Goal: Transaction & Acquisition: Obtain resource

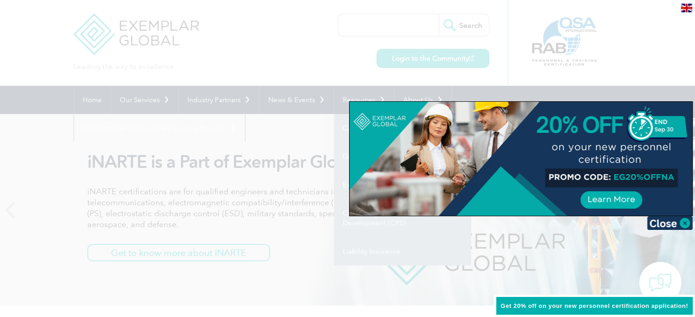
click at [255, 135] on div at bounding box center [347, 158] width 695 height 317
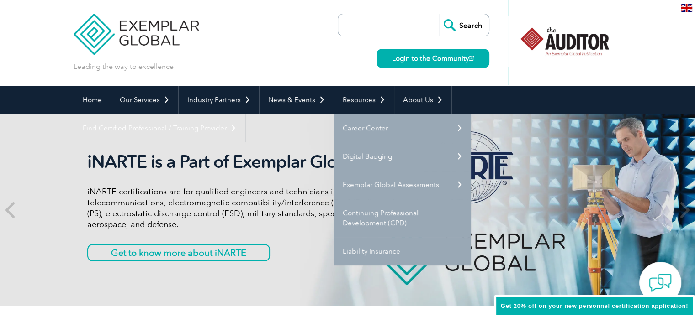
click at [286, 275] on div "iNARTE is a Part of Exemplar Global iNARTE certifications are for qualified eng…" at bounding box center [348, 210] width 548 height 192
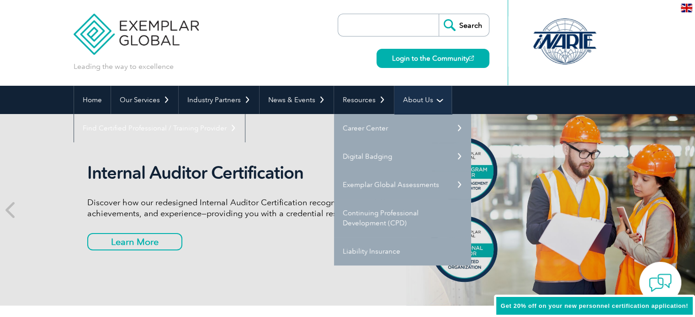
click at [419, 101] on link "About Us" at bounding box center [422, 100] width 57 height 28
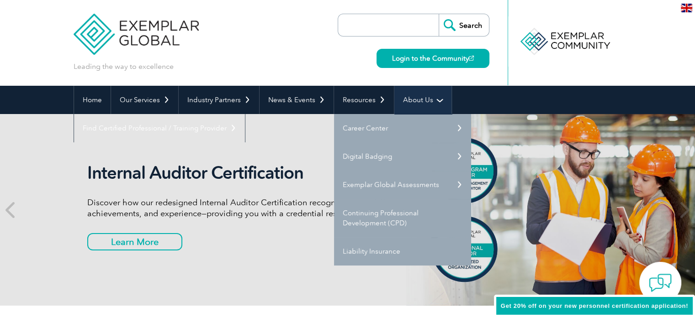
click at [431, 100] on link "About Us" at bounding box center [422, 100] width 57 height 28
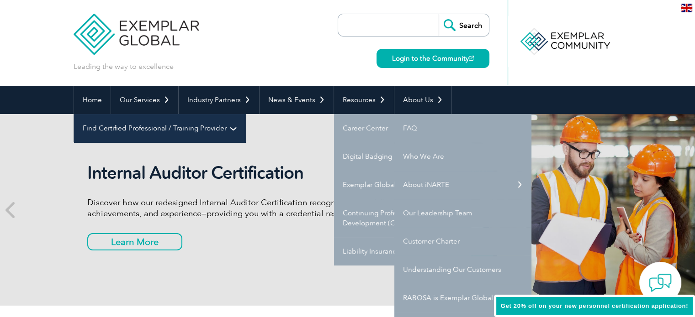
click at [245, 114] on link "Find Certified Professional / Training Provider" at bounding box center [159, 128] width 171 height 28
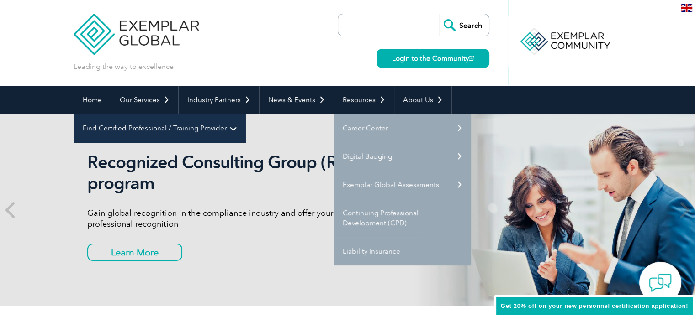
click at [245, 114] on link "Find Certified Professional / Training Provider" at bounding box center [159, 128] width 171 height 28
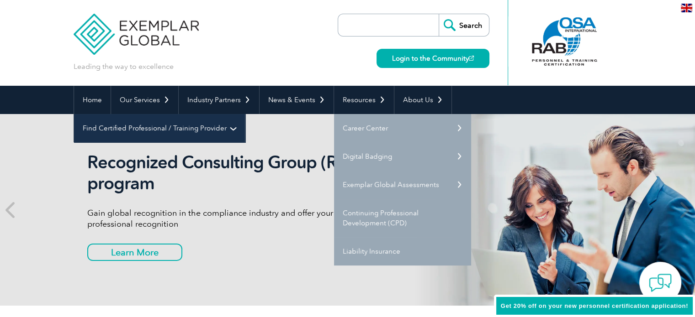
click at [245, 114] on link "Find Certified Professional / Training Provider" at bounding box center [159, 128] width 171 height 28
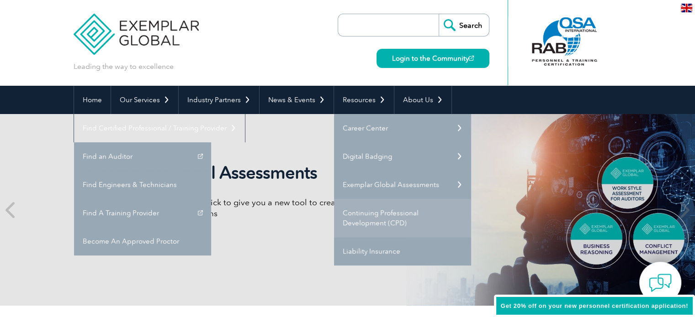
click at [369, 218] on link "Continuing Professional Development (CPD)" at bounding box center [402, 218] width 137 height 38
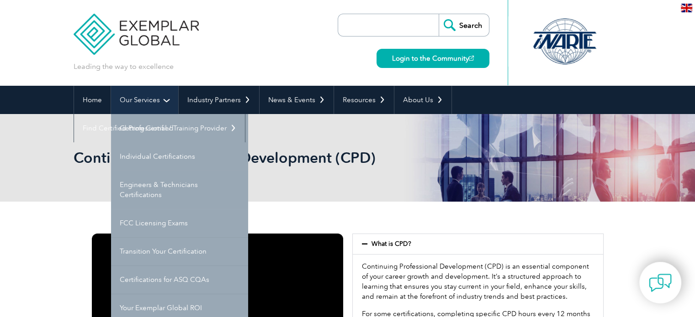
click at [163, 98] on link "Our Services" at bounding box center [144, 100] width 67 height 28
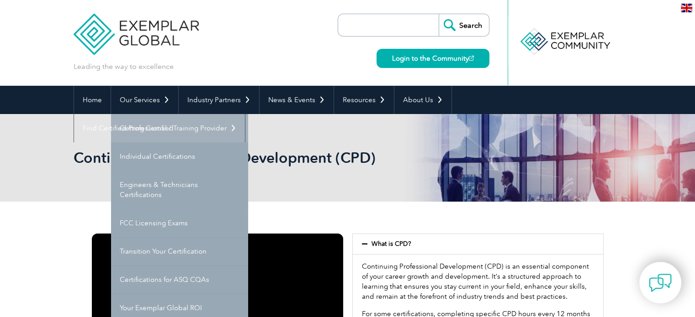
click at [150, 126] on link "Getting Certified" at bounding box center [179, 128] width 137 height 28
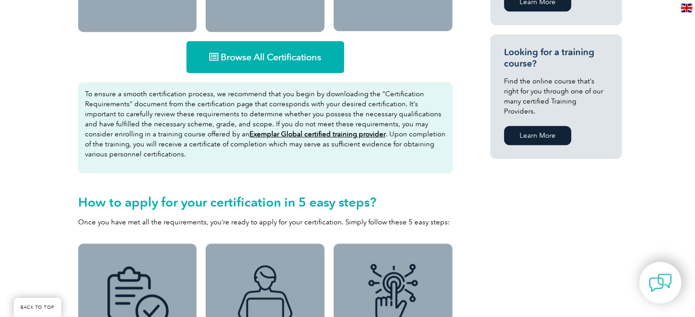
scroll to position [548, 0]
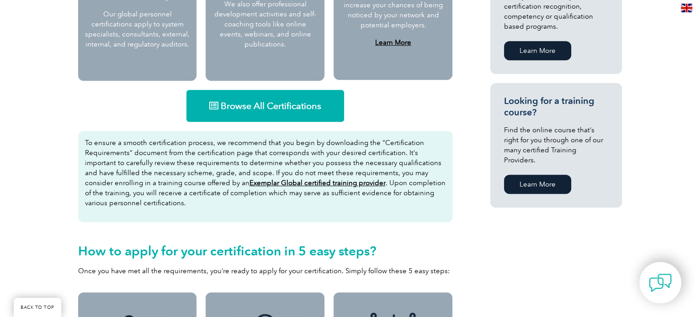
click at [303, 103] on span "Browse All Certifications" at bounding box center [271, 105] width 100 height 9
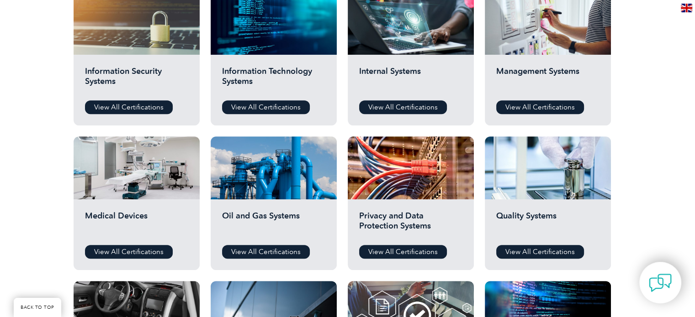
scroll to position [502, 0]
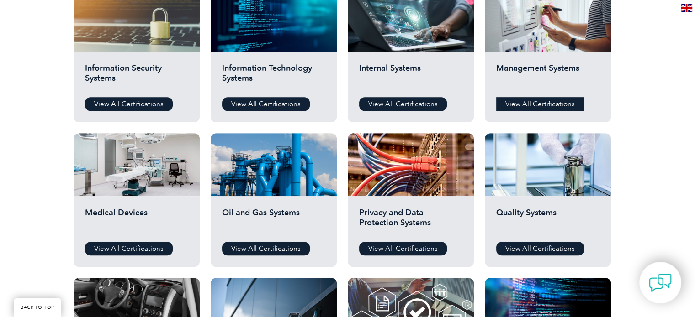
click at [534, 101] on link "View All Certifications" at bounding box center [540, 104] width 88 height 14
click at [149, 247] on link "View All Certifications" at bounding box center [129, 249] width 88 height 14
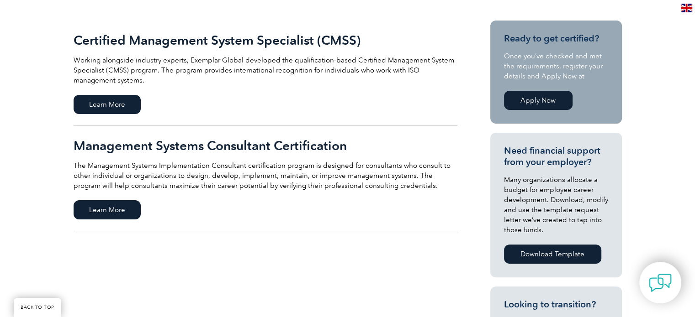
scroll to position [228, 0]
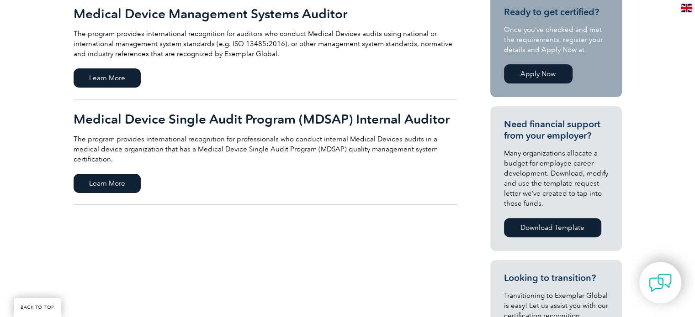
scroll to position [228, 0]
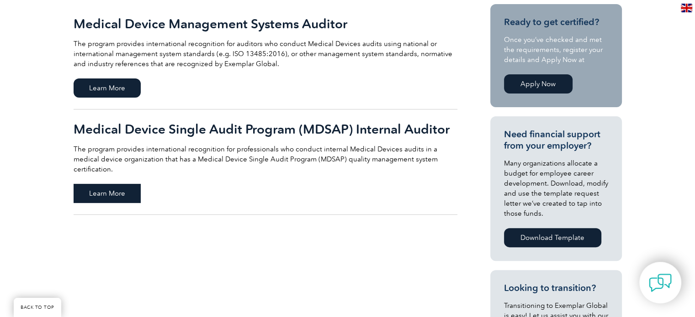
click at [110, 184] on span "Learn More" at bounding box center [107, 193] width 67 height 19
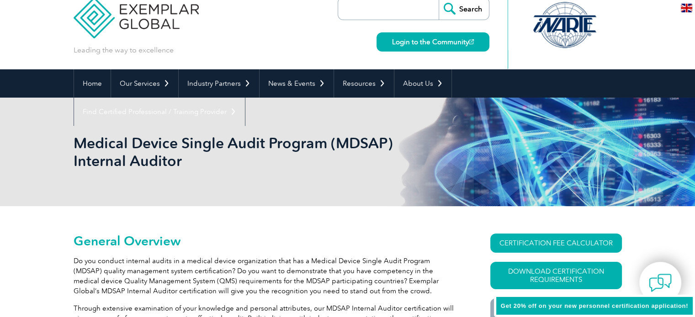
scroll to position [46, 0]
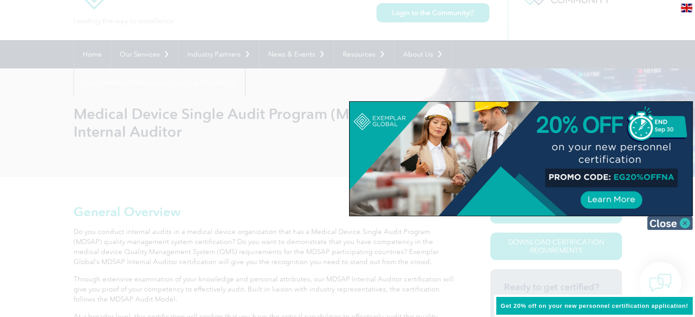
click at [680, 220] on img at bounding box center [670, 223] width 46 height 14
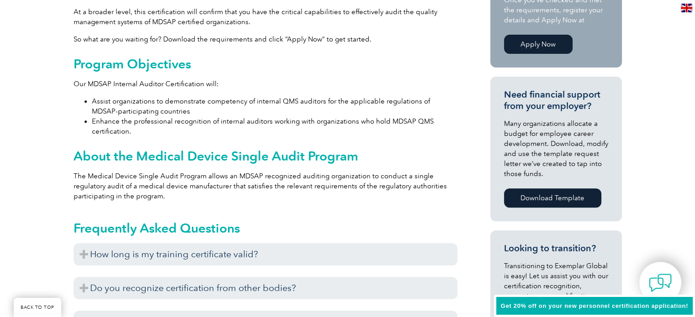
scroll to position [365, 0]
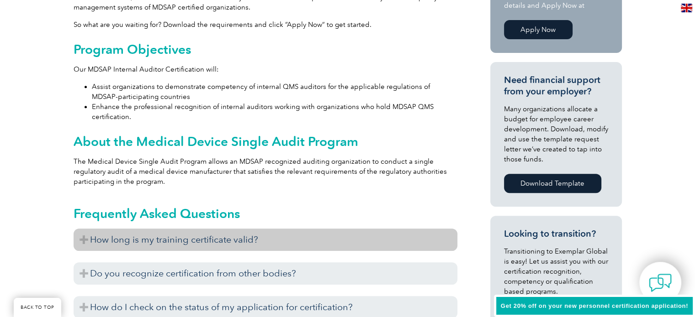
click at [84, 241] on h3 "How long is my training certificate valid?" at bounding box center [266, 240] width 384 height 22
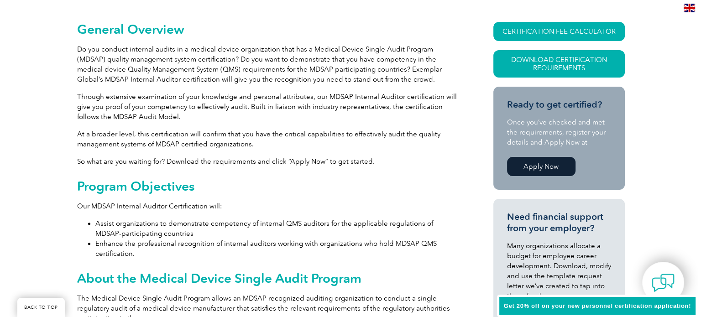
scroll to position [228, 0]
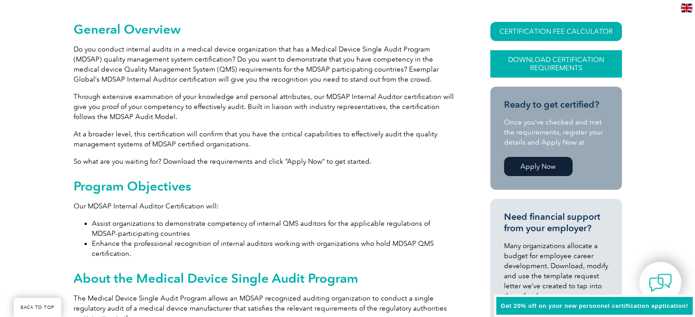
click at [570, 64] on link "Download Certification Requirements" at bounding box center [556, 63] width 132 height 27
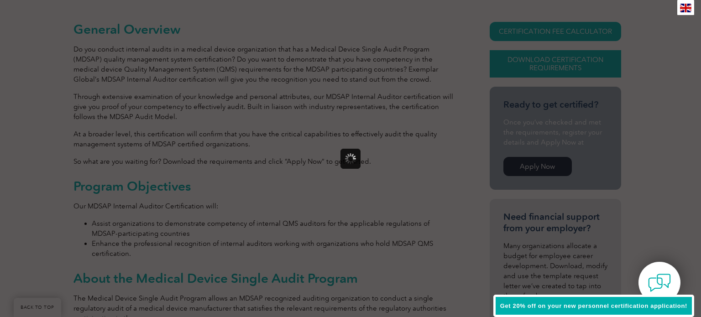
scroll to position [0, 0]
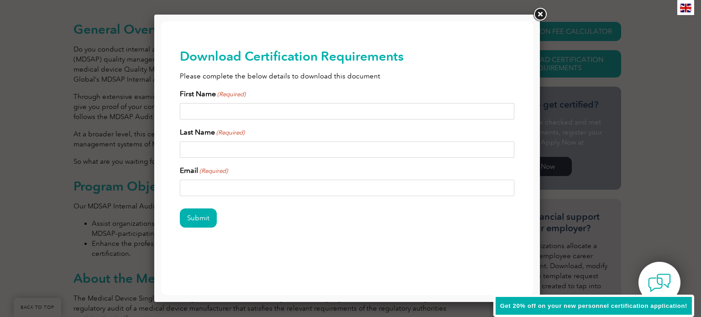
click at [281, 111] on input "First Name (Required)" at bounding box center [347, 111] width 335 height 16
type input "[PERSON_NAME]"
type input "[EMAIL_ADDRESS][DOMAIN_NAME]"
click at [199, 227] on input "Submit" at bounding box center [198, 218] width 37 height 19
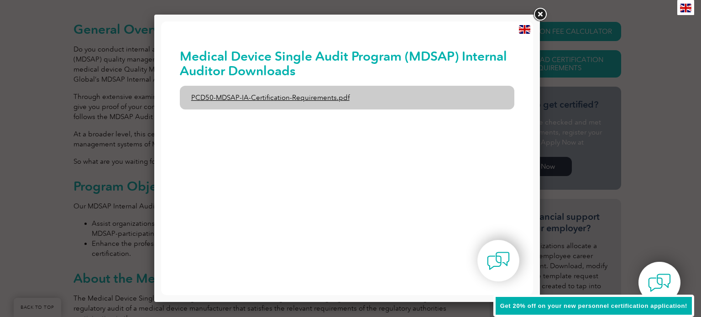
click at [285, 102] on link "PCD50-MDSAP-IA-Certification-Requirements.pdf" at bounding box center [347, 98] width 335 height 24
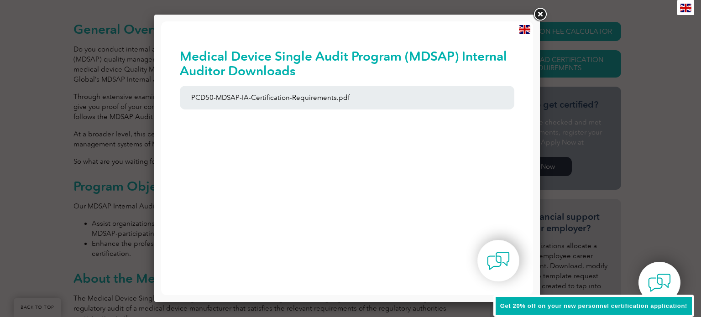
click at [540, 14] on link at bounding box center [540, 14] width 16 height 16
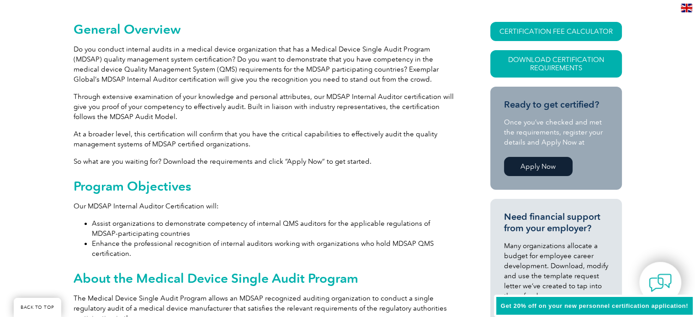
click at [559, 33] on link "CERTIFICATION FEE CALCULATOR" at bounding box center [556, 31] width 132 height 19
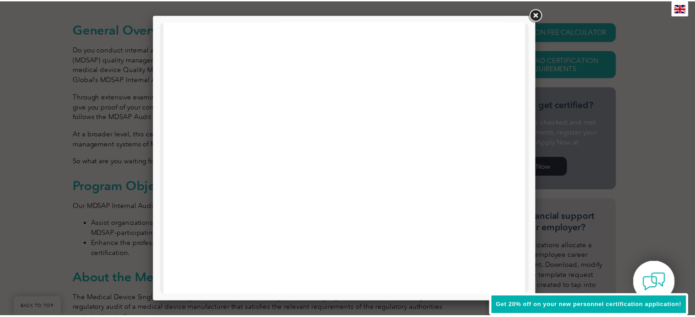
scroll to position [436, 0]
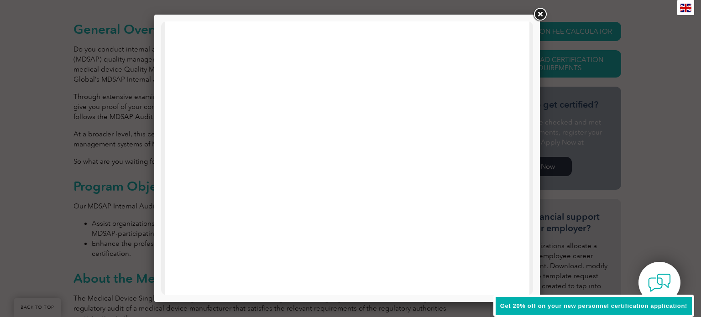
click at [539, 15] on link at bounding box center [540, 14] width 16 height 16
